Goal: Find specific page/section: Find specific page/section

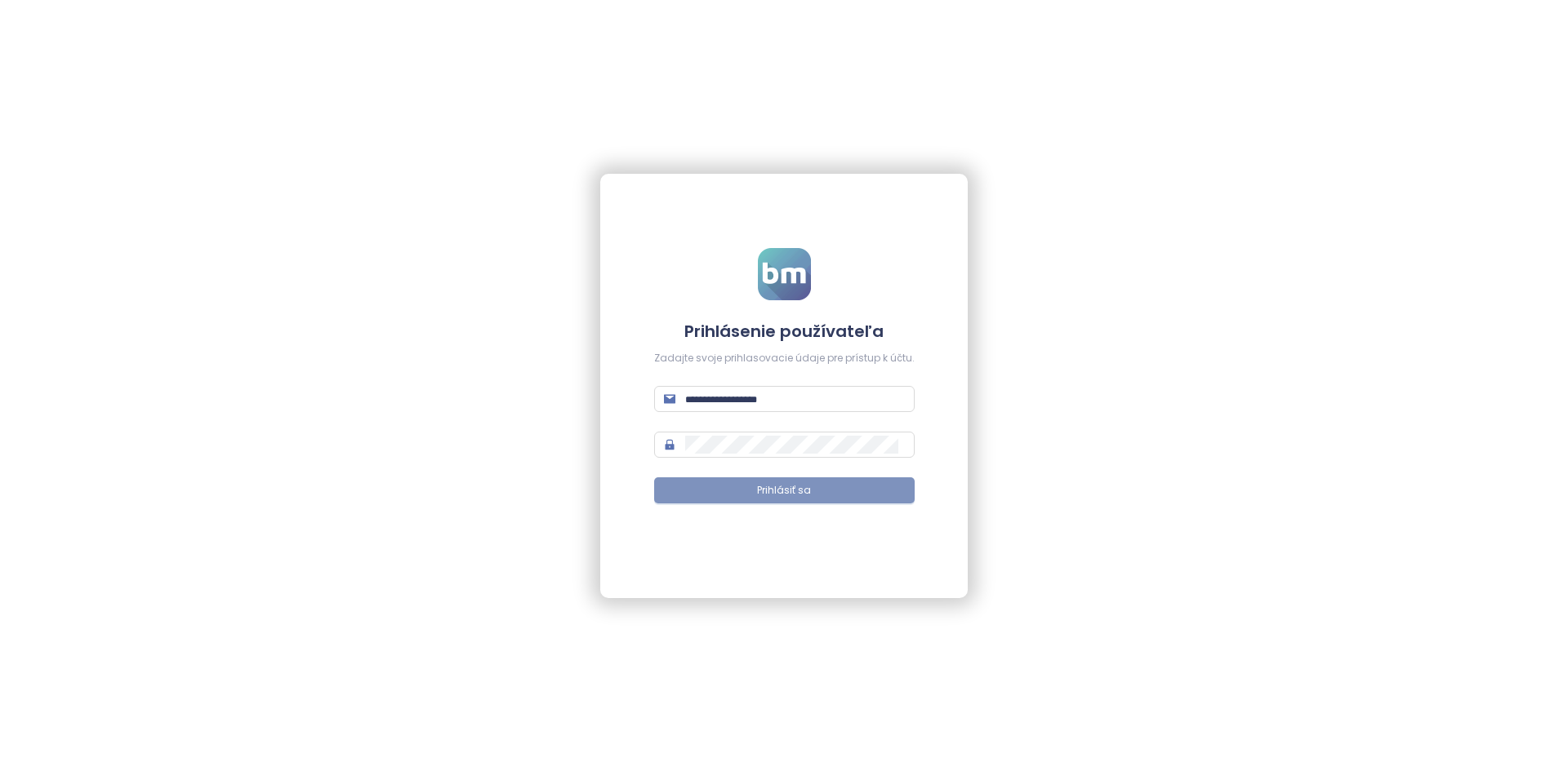
type input "**********"
click at [791, 486] on span "Prihlásiť sa" at bounding box center [784, 491] width 54 height 16
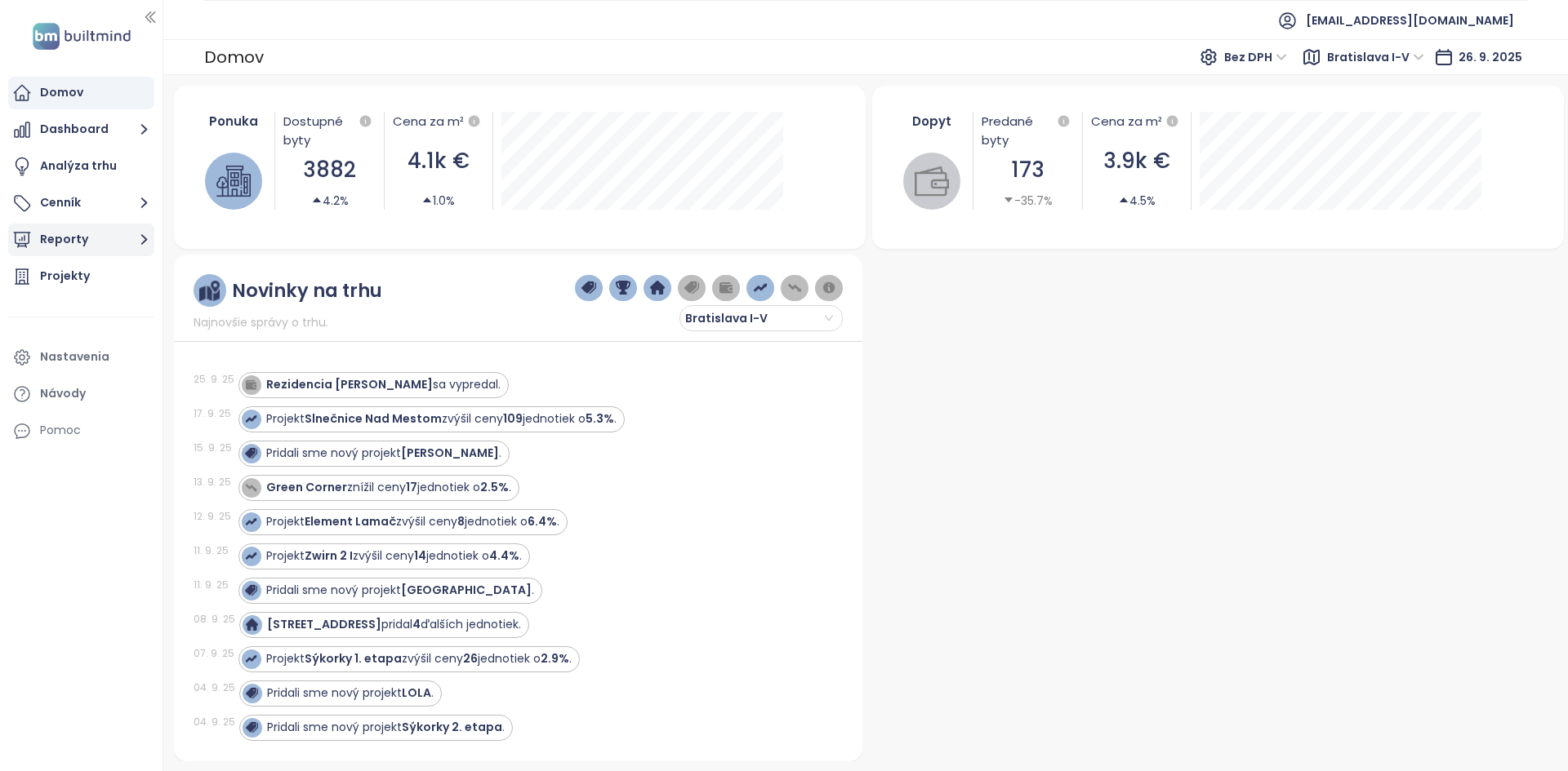
click at [88, 244] on button "Reporty" at bounding box center [81, 239] width 146 height 33
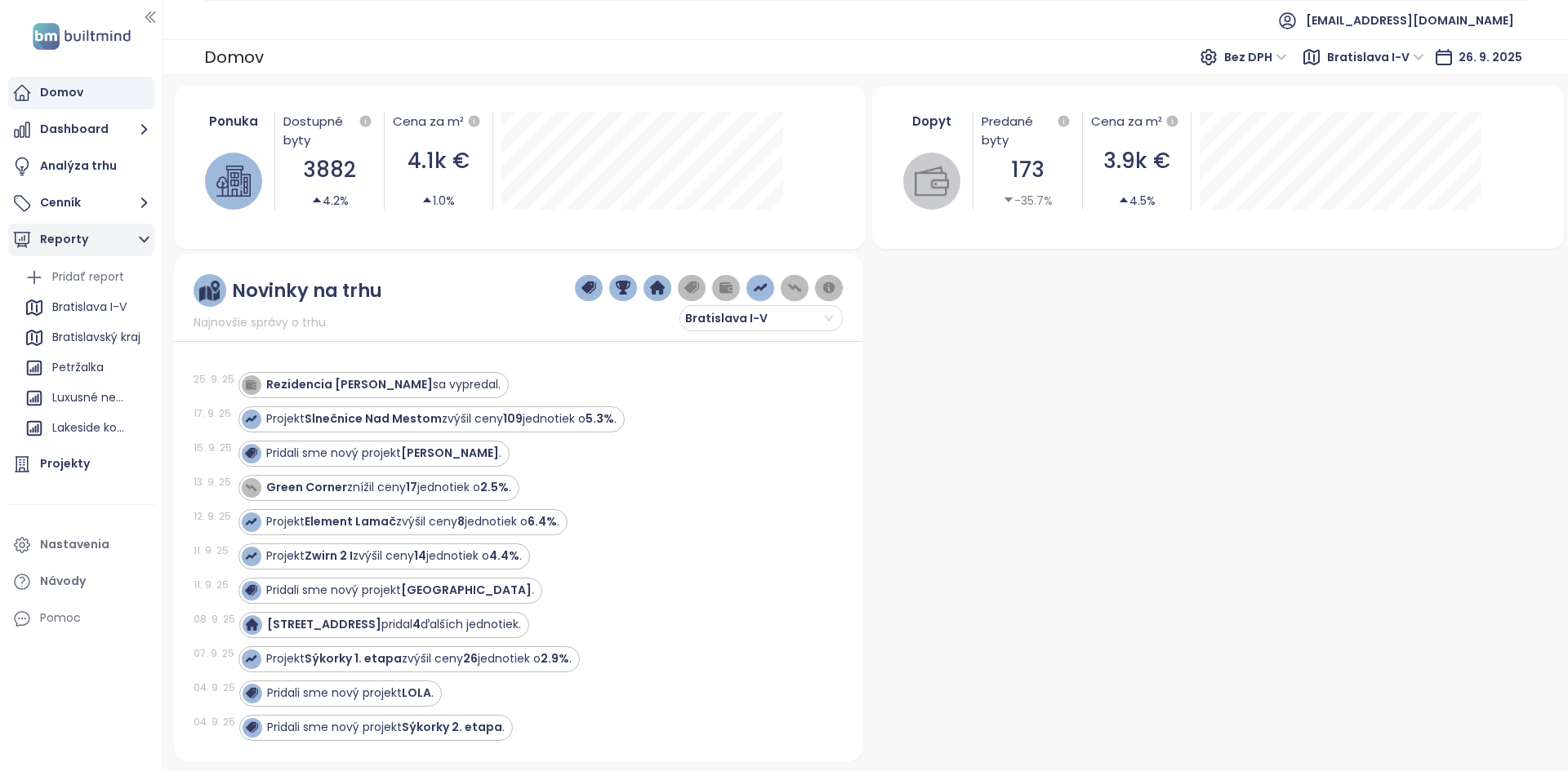
click at [64, 241] on button "Reporty" at bounding box center [81, 239] width 146 height 33
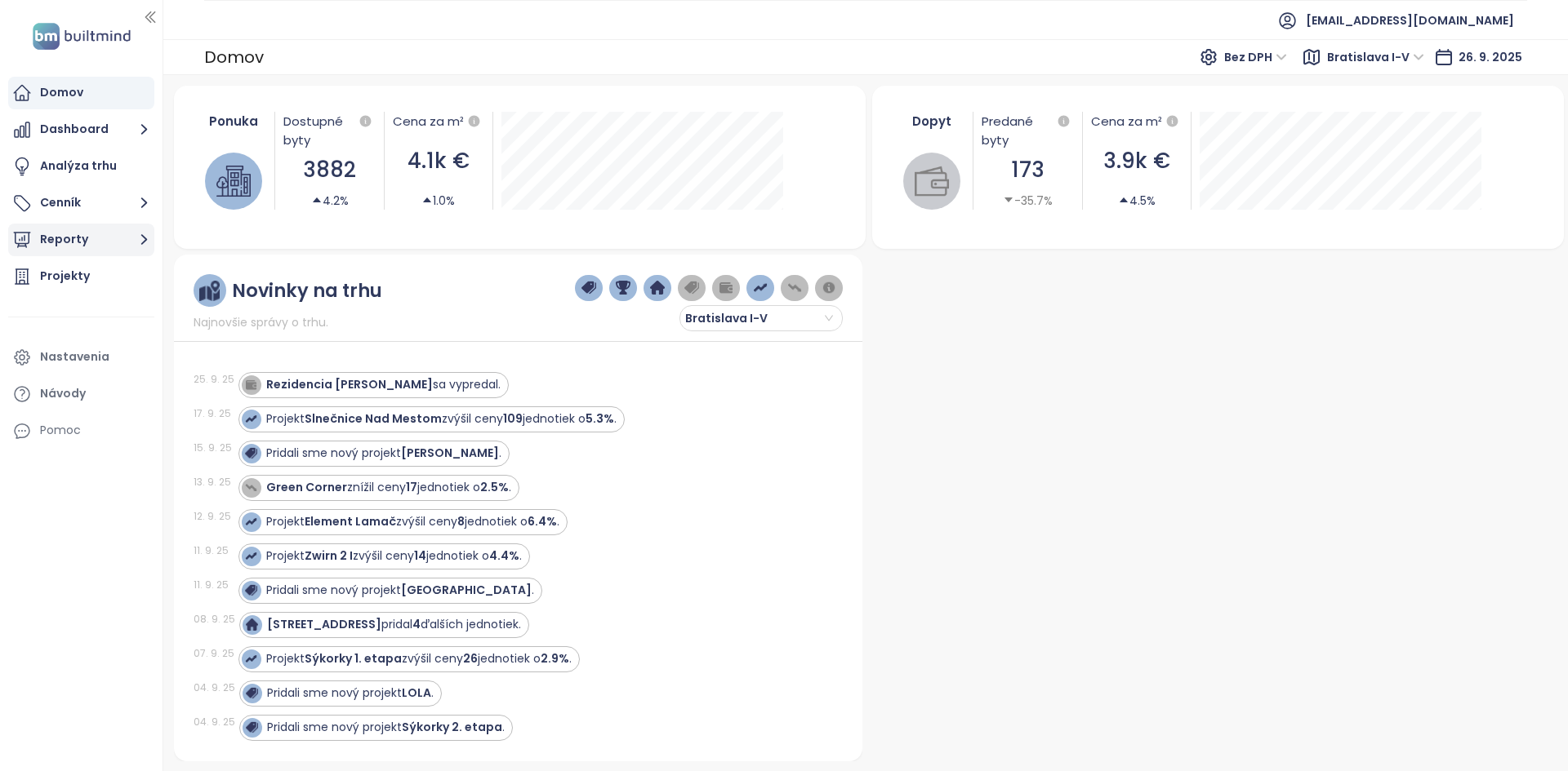
click at [56, 235] on button "Reporty" at bounding box center [81, 239] width 146 height 33
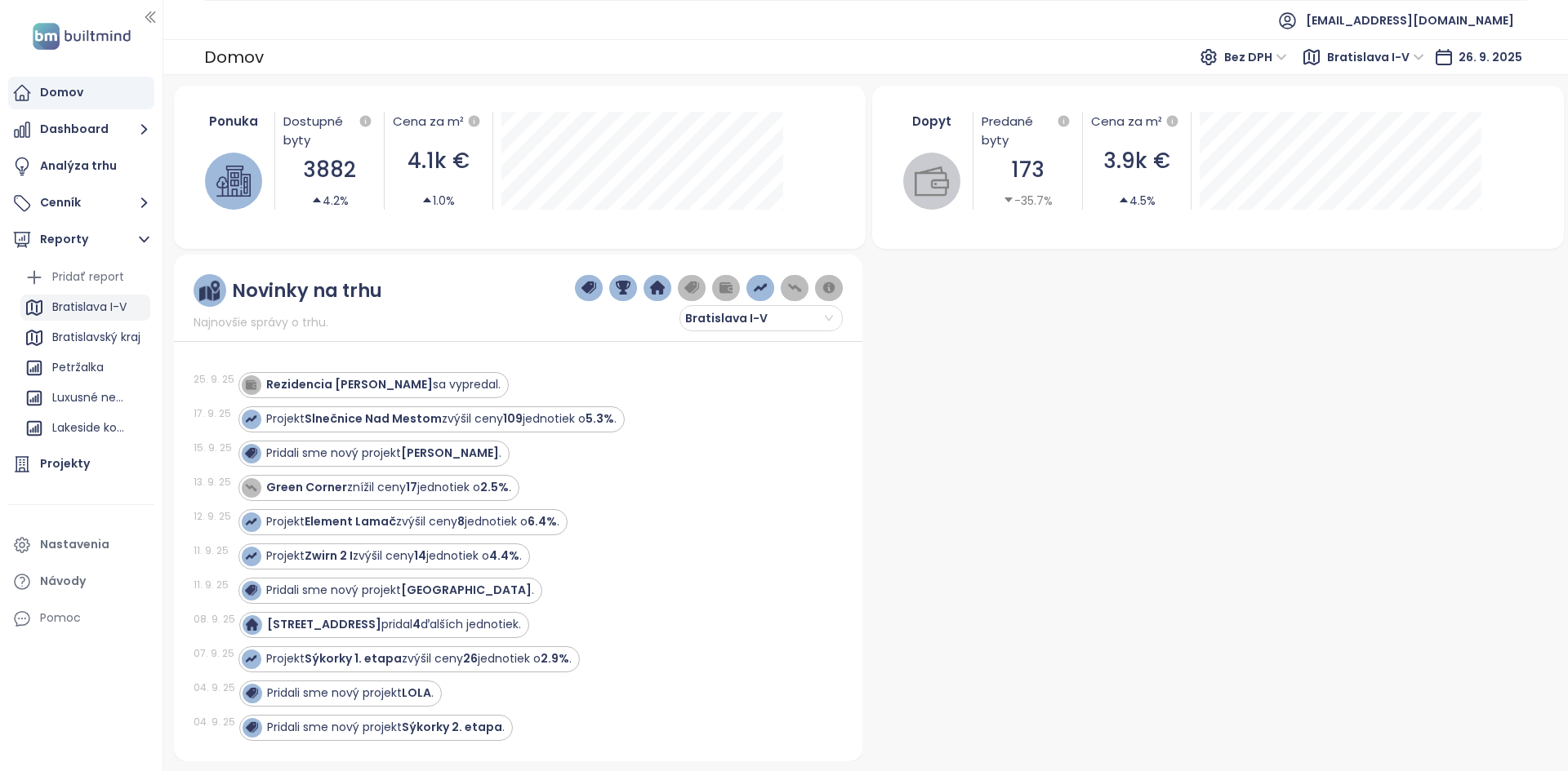
click at [74, 304] on div "Bratislava I-V" at bounding box center [89, 307] width 75 height 20
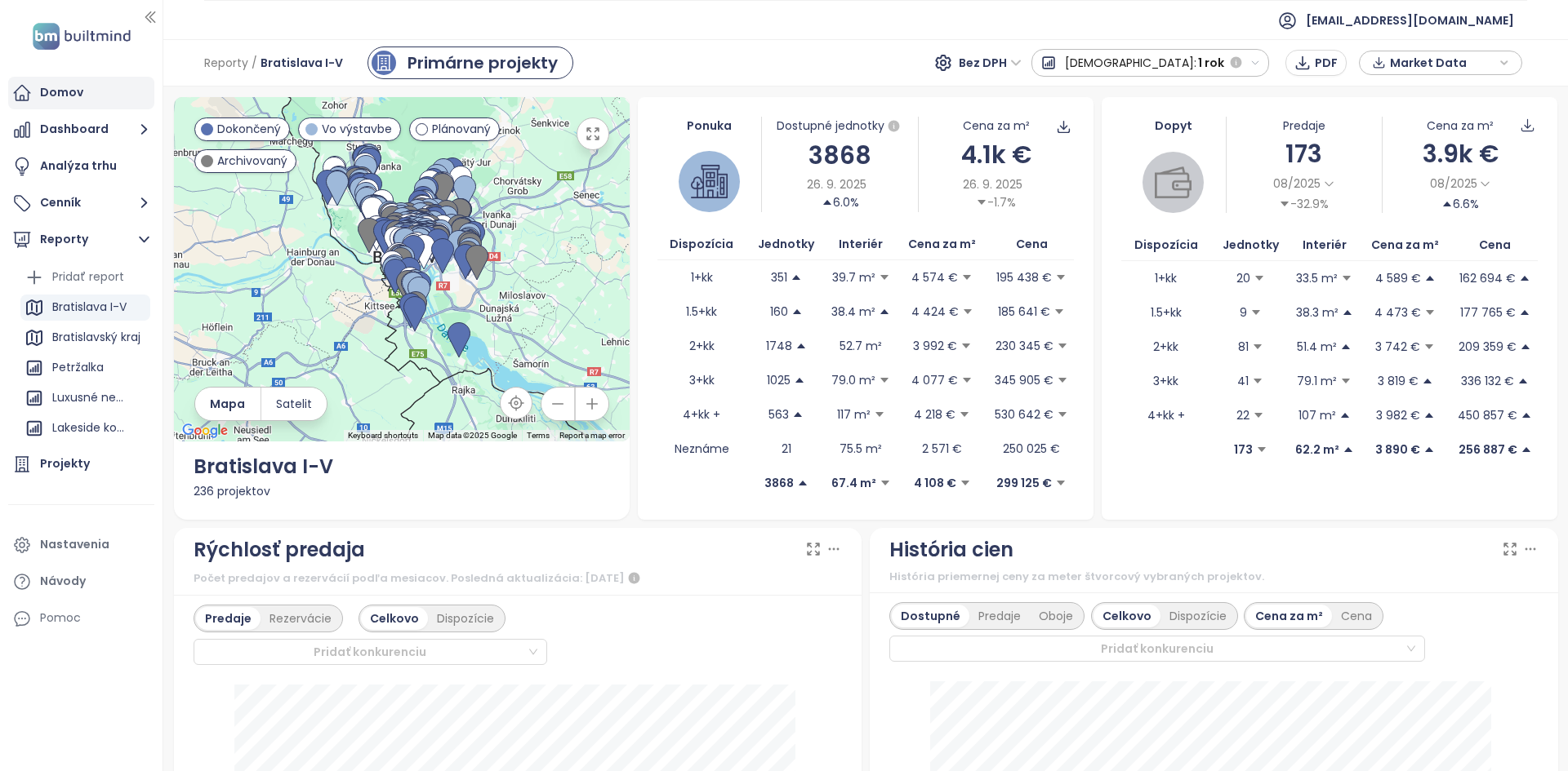
click at [60, 101] on div "Domov" at bounding box center [61, 93] width 43 height 20
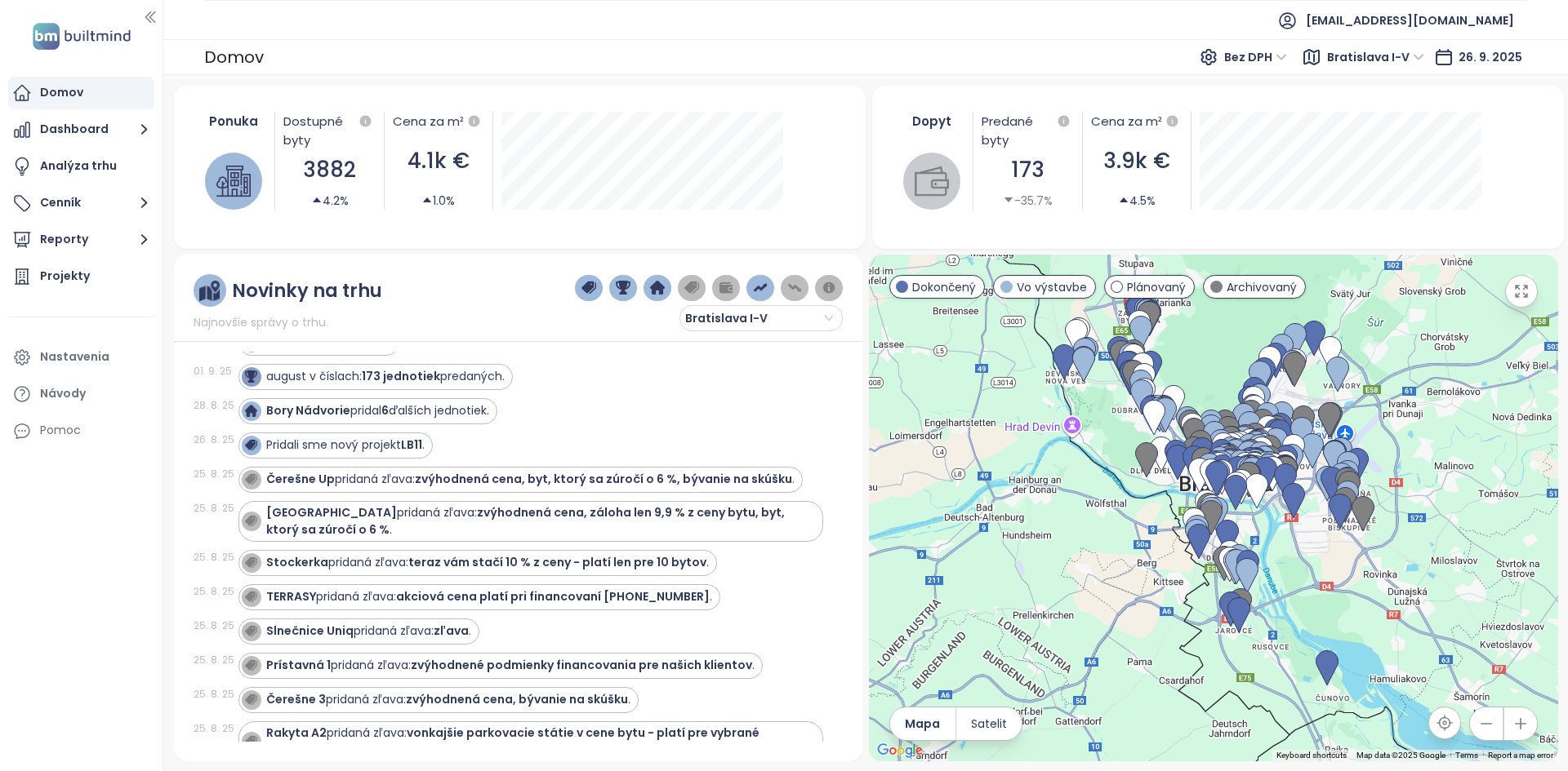
scroll to position [490, 0]
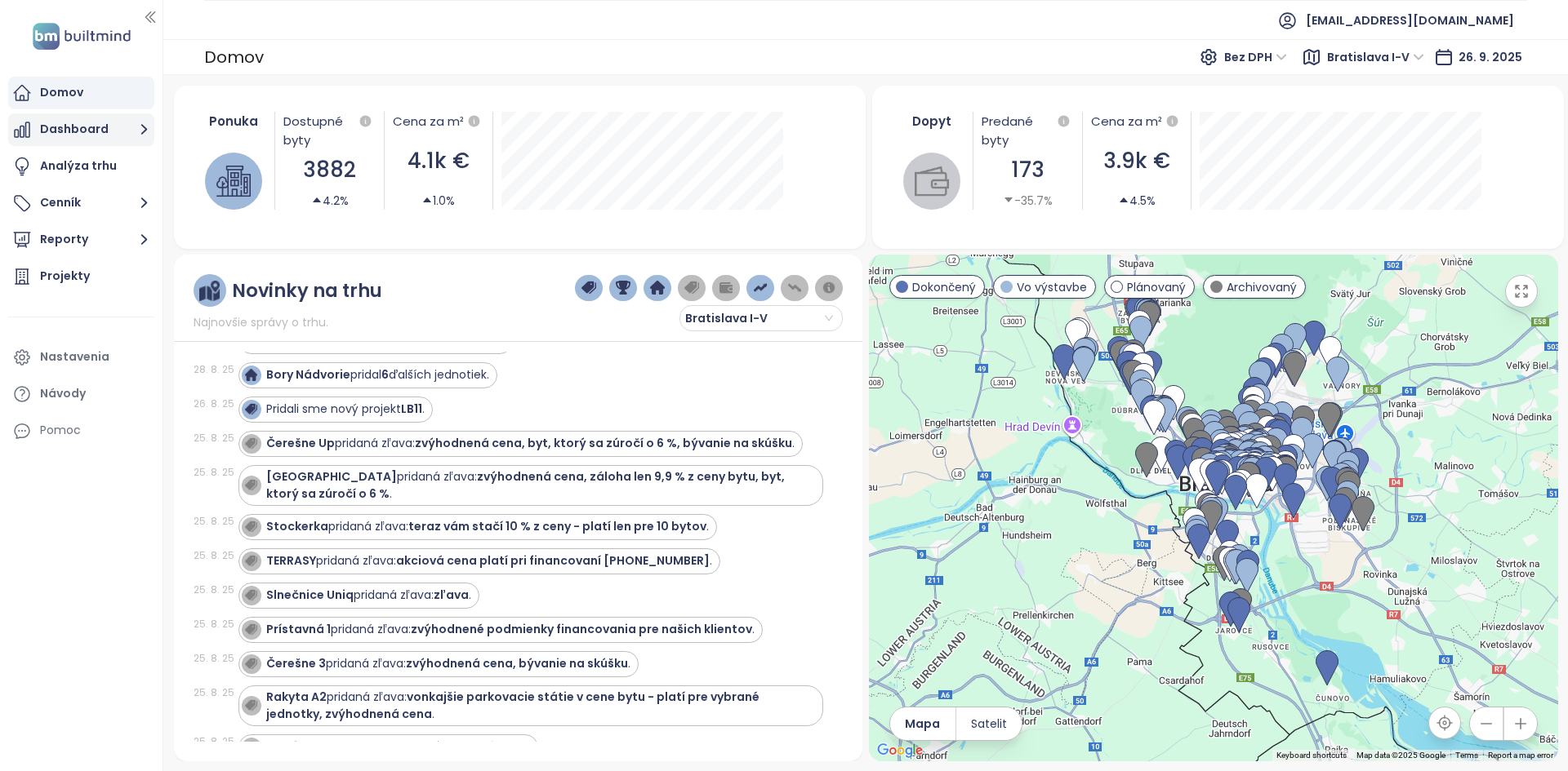
click at [99, 131] on button "Dashboard" at bounding box center [81, 129] width 146 height 33
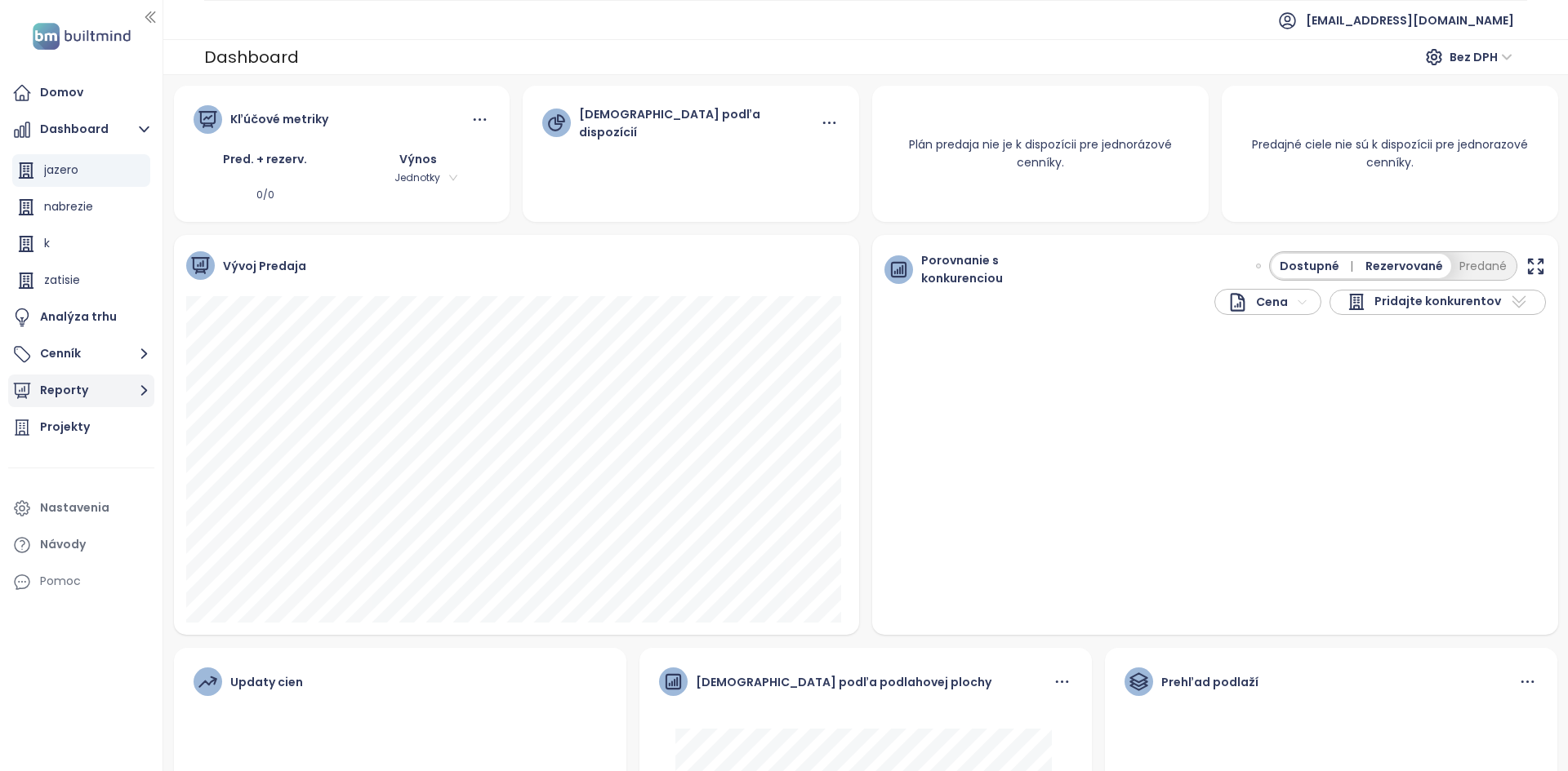
click at [55, 391] on button "Reporty" at bounding box center [81, 390] width 146 height 33
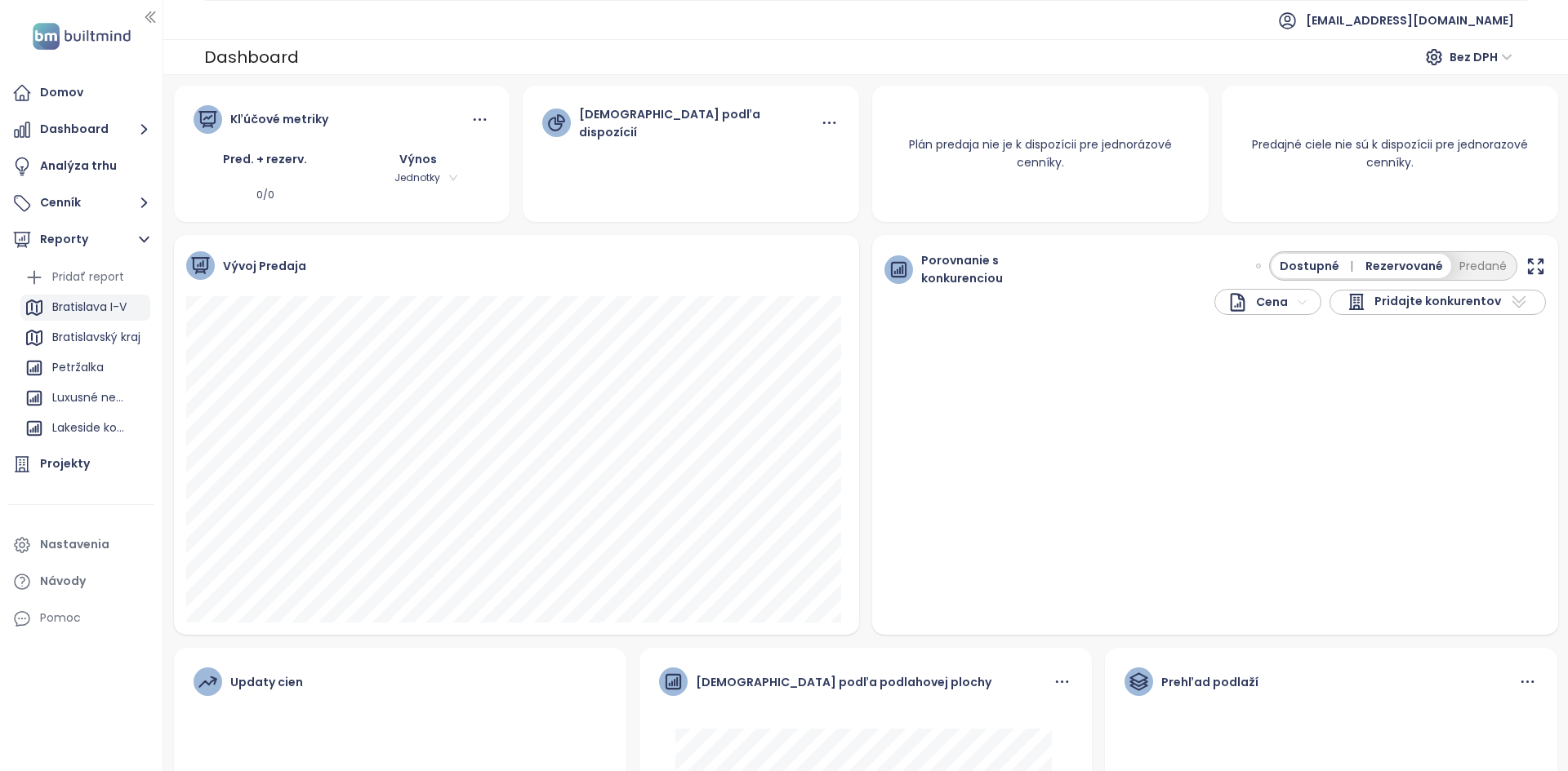
click at [60, 301] on div "Bratislava I-V" at bounding box center [89, 307] width 75 height 20
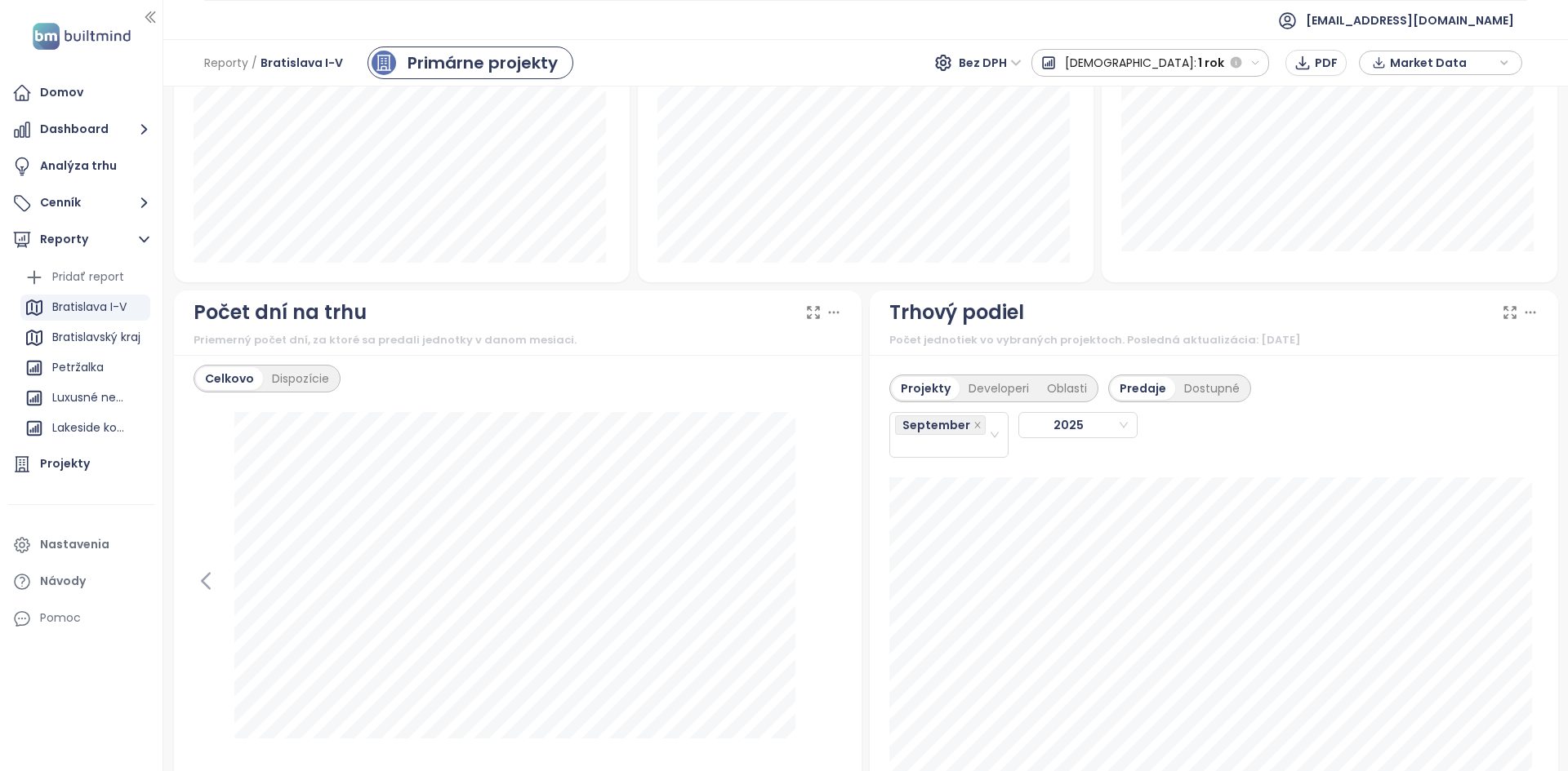
scroll to position [1387, 0]
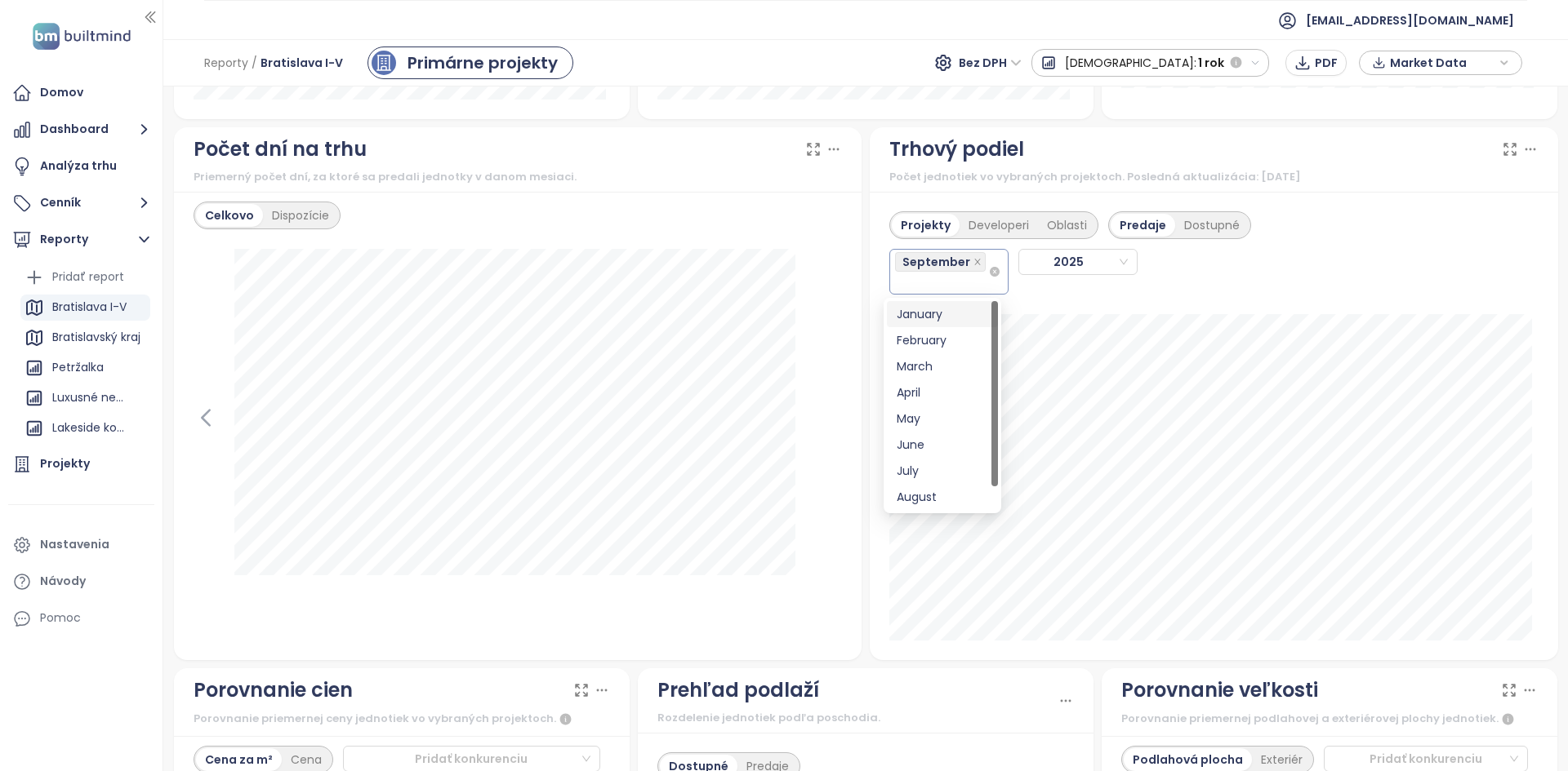
click at [970, 291] on div "September" at bounding box center [942, 272] width 93 height 43
click at [940, 493] on div "August" at bounding box center [943, 496] width 91 height 18
click at [939, 475] on div "July" at bounding box center [943, 474] width 91 height 18
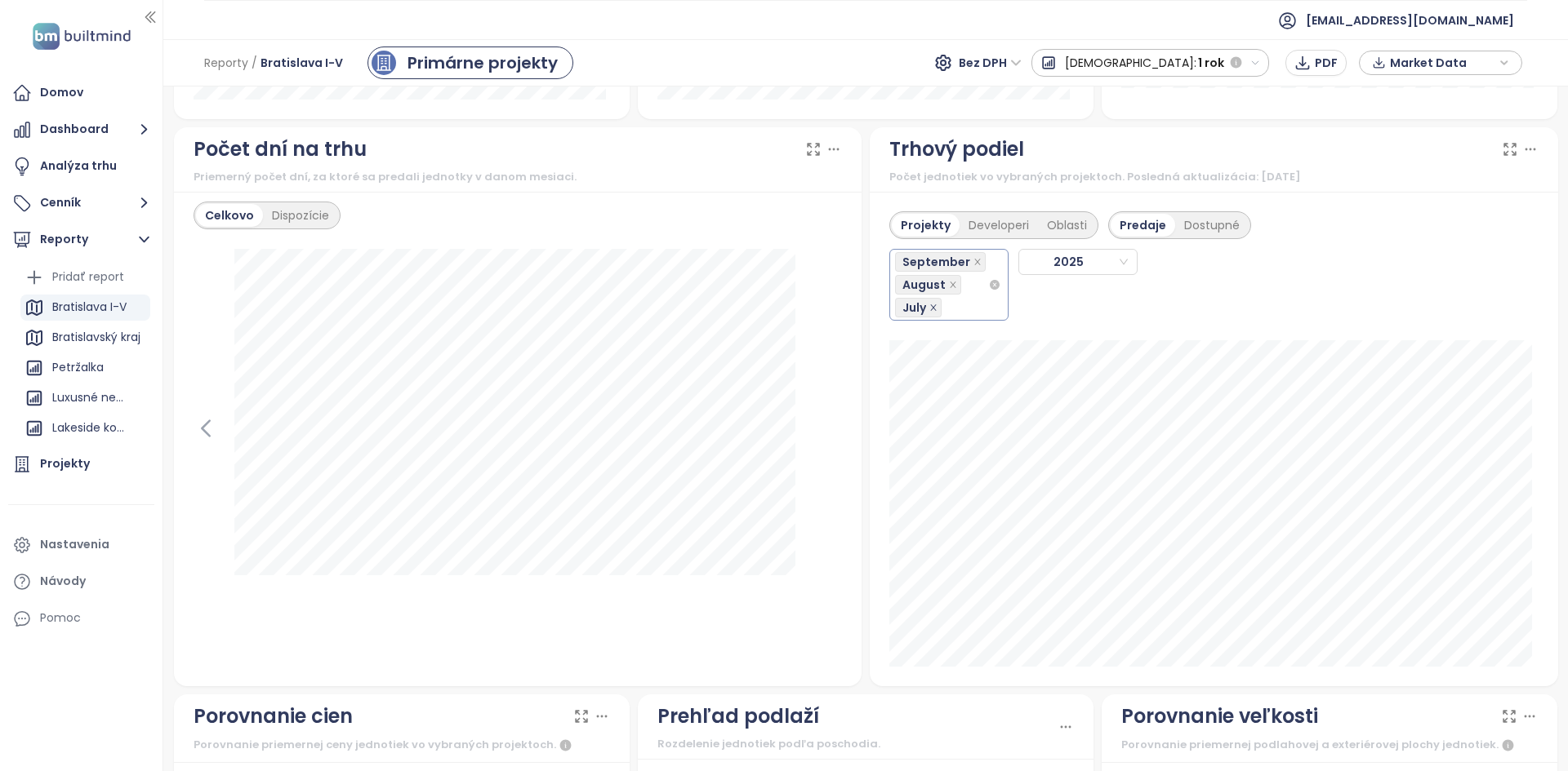
click at [930, 311] on icon "close" at bounding box center [934, 307] width 8 height 8
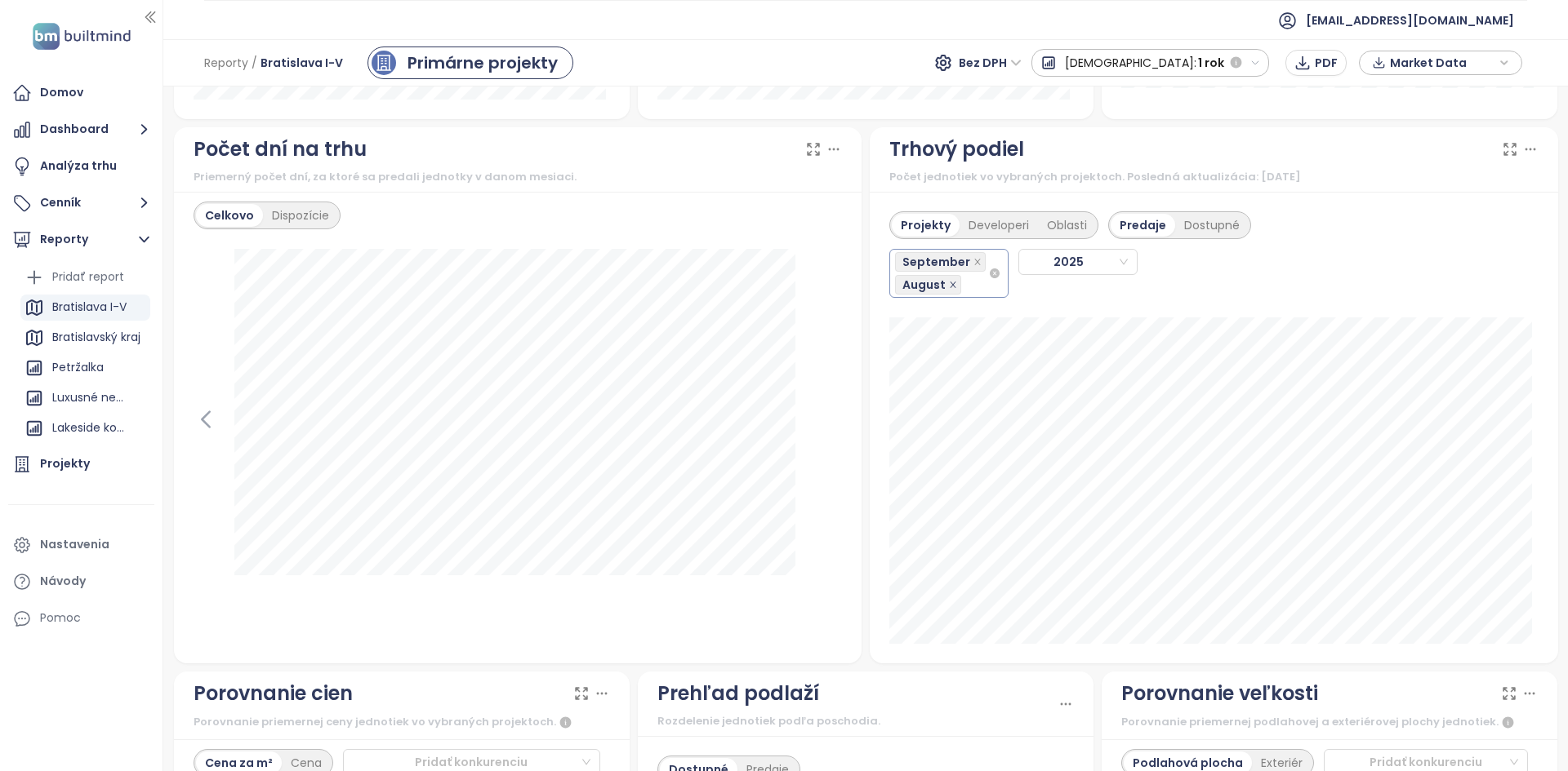
click at [949, 283] on icon "close" at bounding box center [953, 285] width 8 height 8
click at [992, 225] on div "Developeri" at bounding box center [999, 225] width 78 height 23
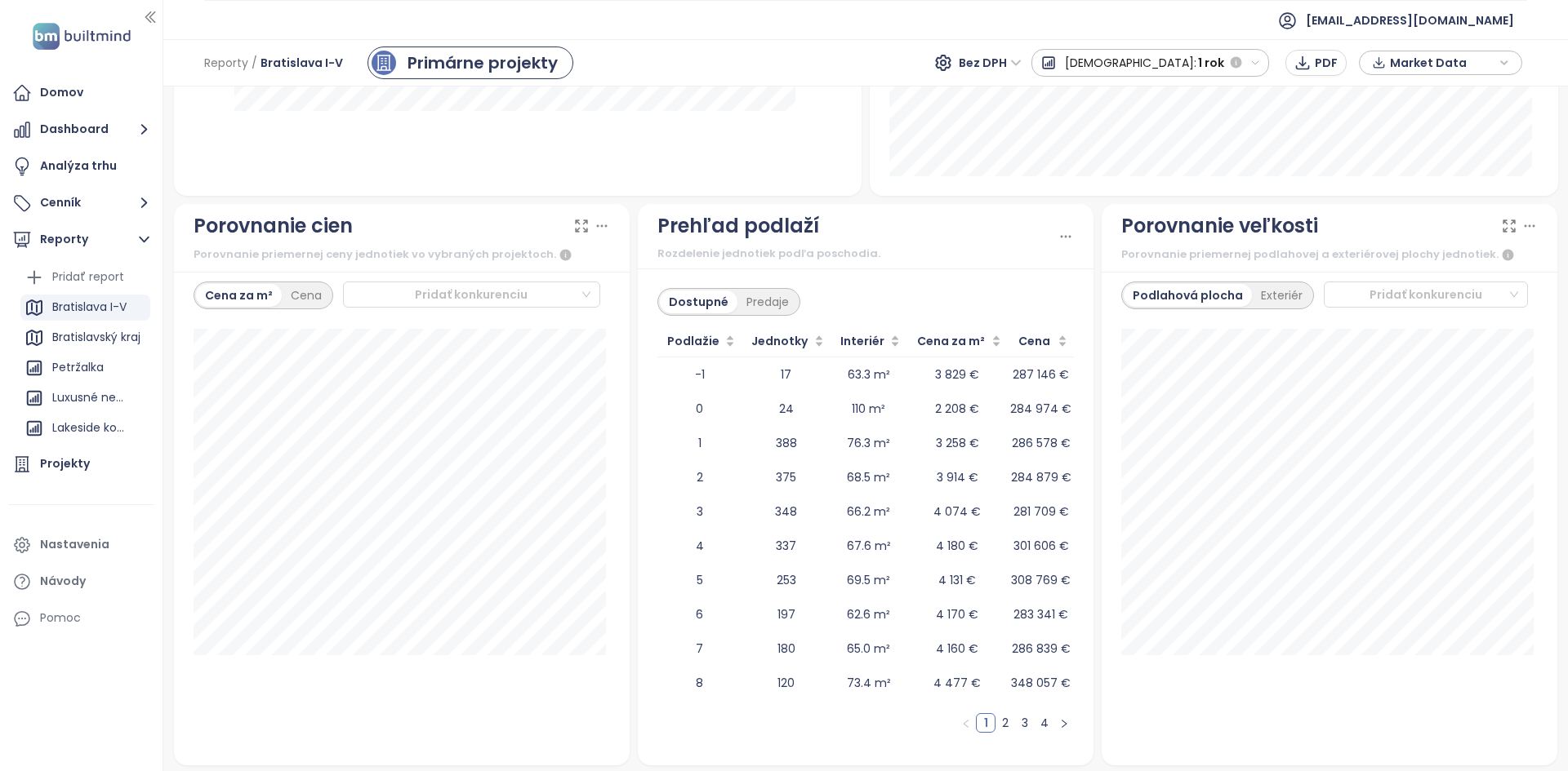
scroll to position [1857, 0]
